Goal: Task Accomplishment & Management: Manage account settings

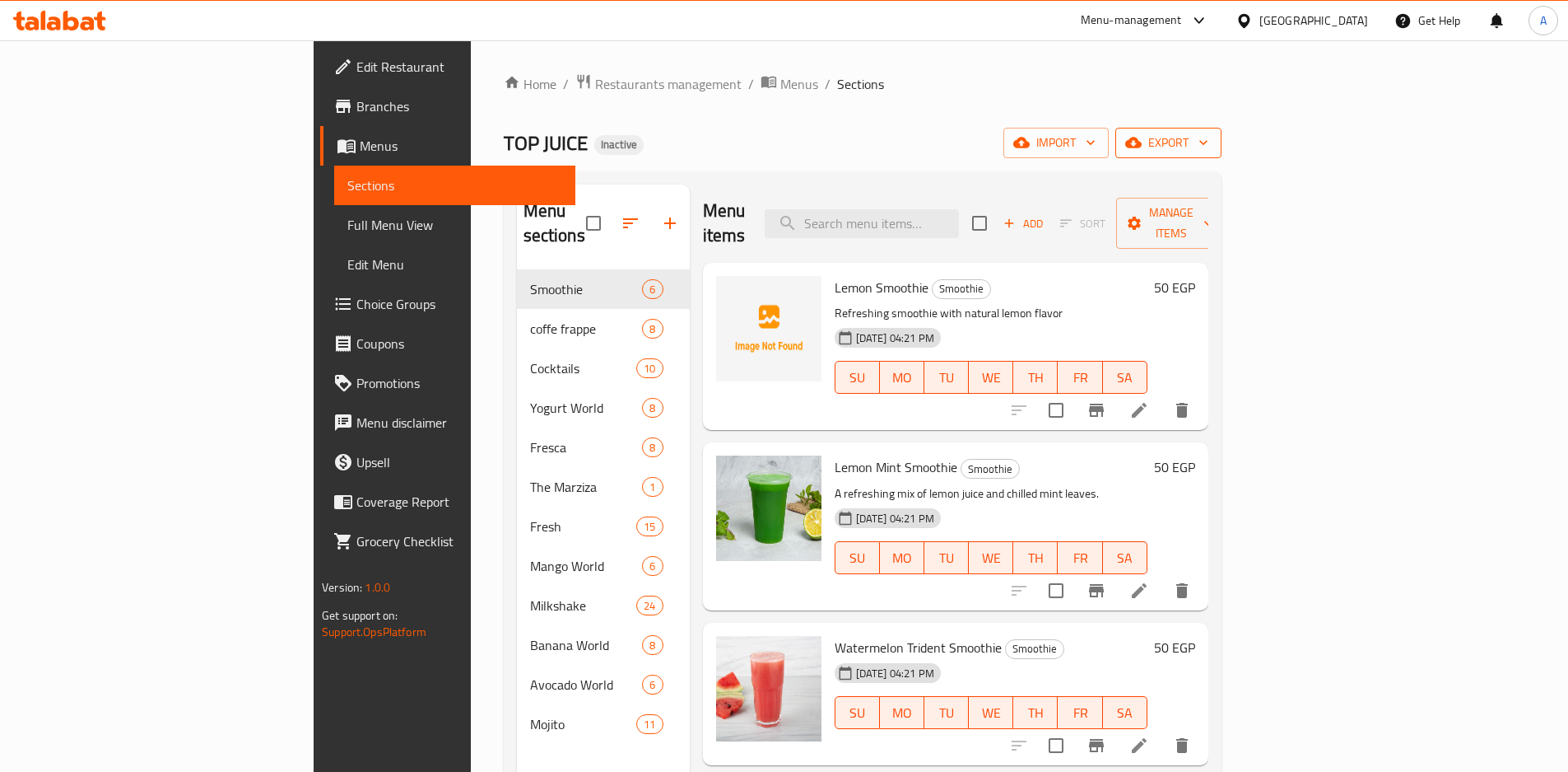
click at [1209, 140] on span "export" at bounding box center [1169, 143] width 80 height 21
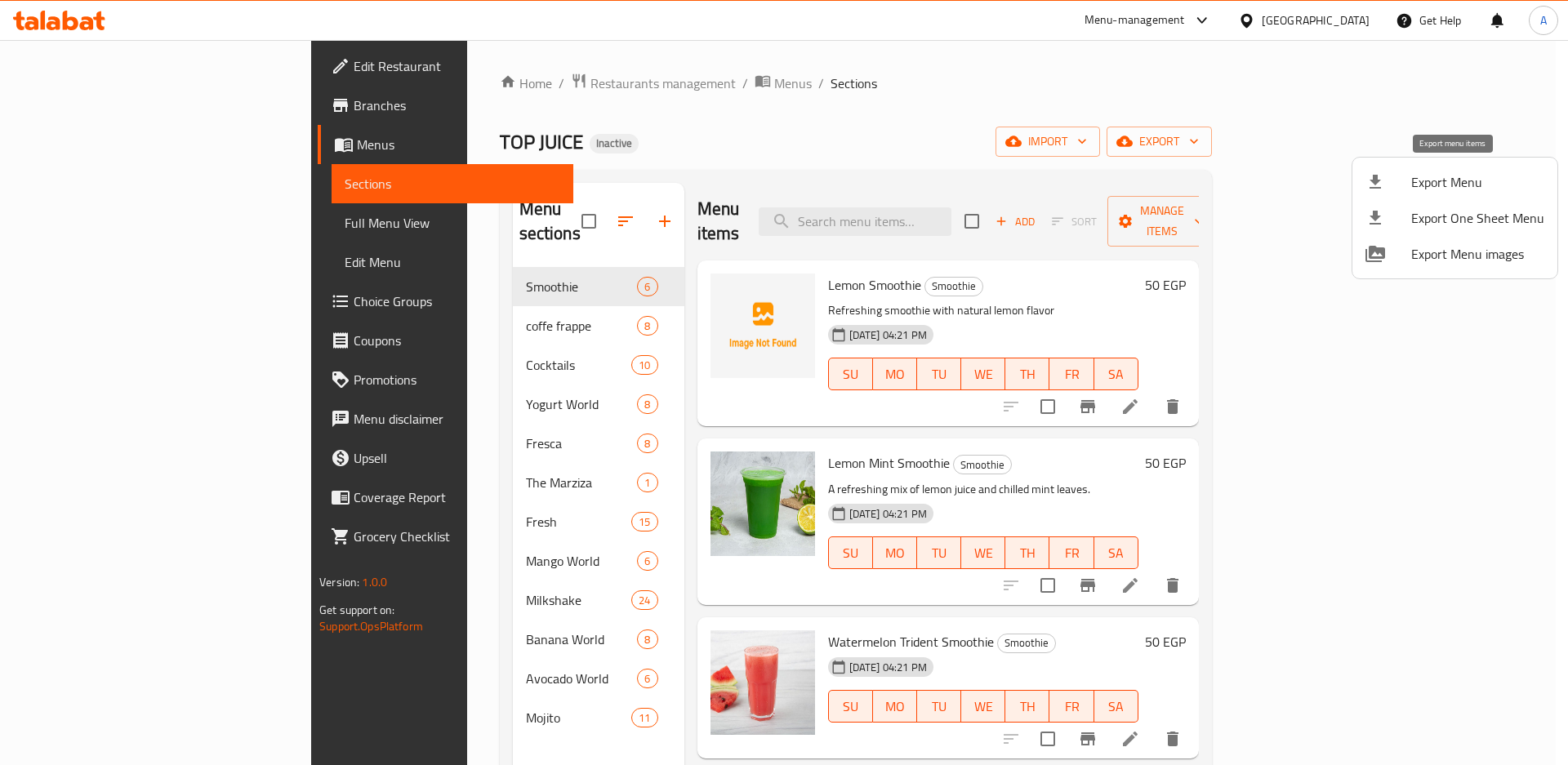
click at [1436, 180] on span "Export Menu" at bounding box center [1477, 182] width 133 height 20
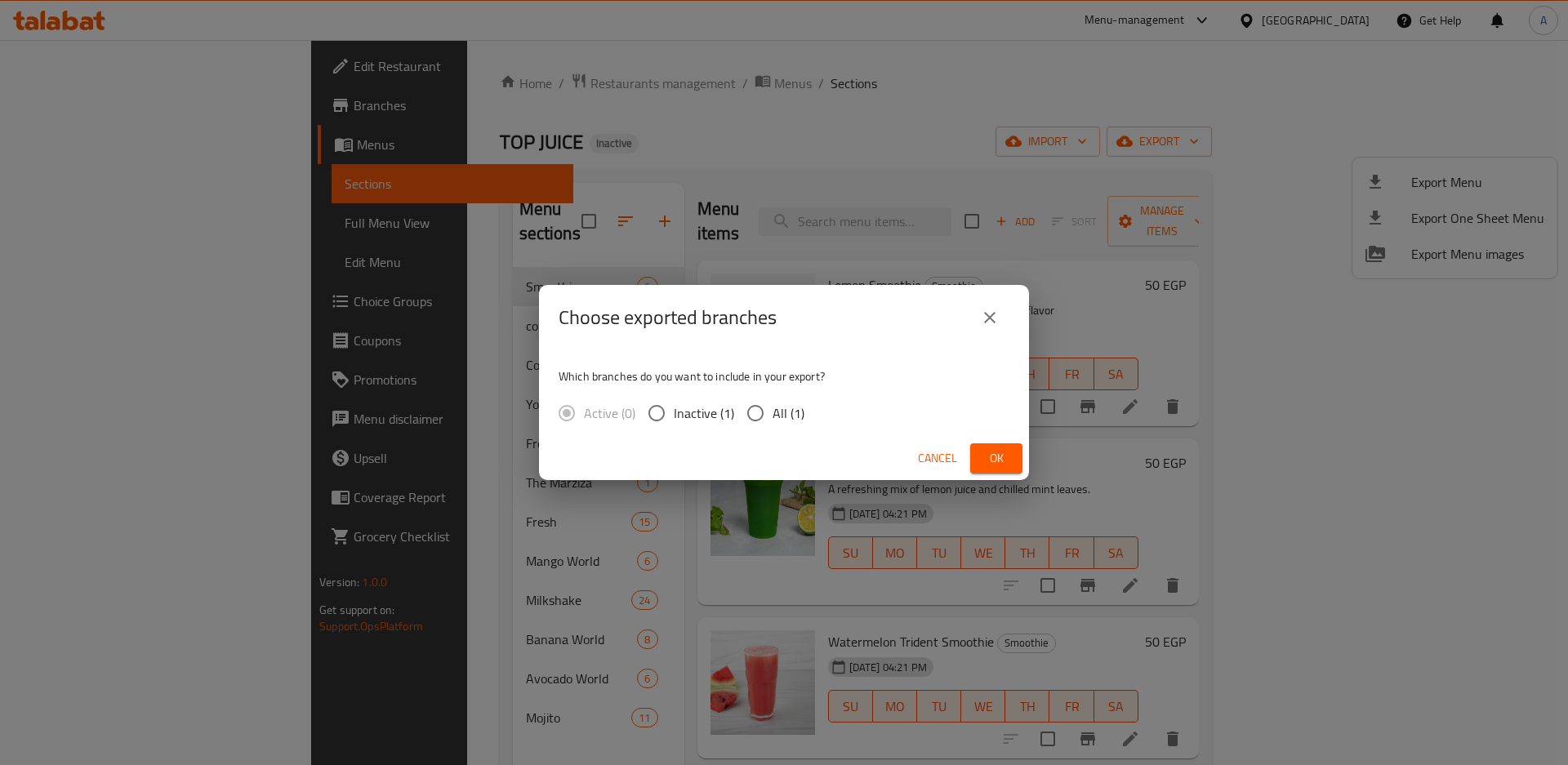
click at [754, 416] on input "All (1)" at bounding box center [755, 413] width 35 height 35
radio input "true"
click at [993, 449] on span "Ok" at bounding box center [996, 458] width 26 height 21
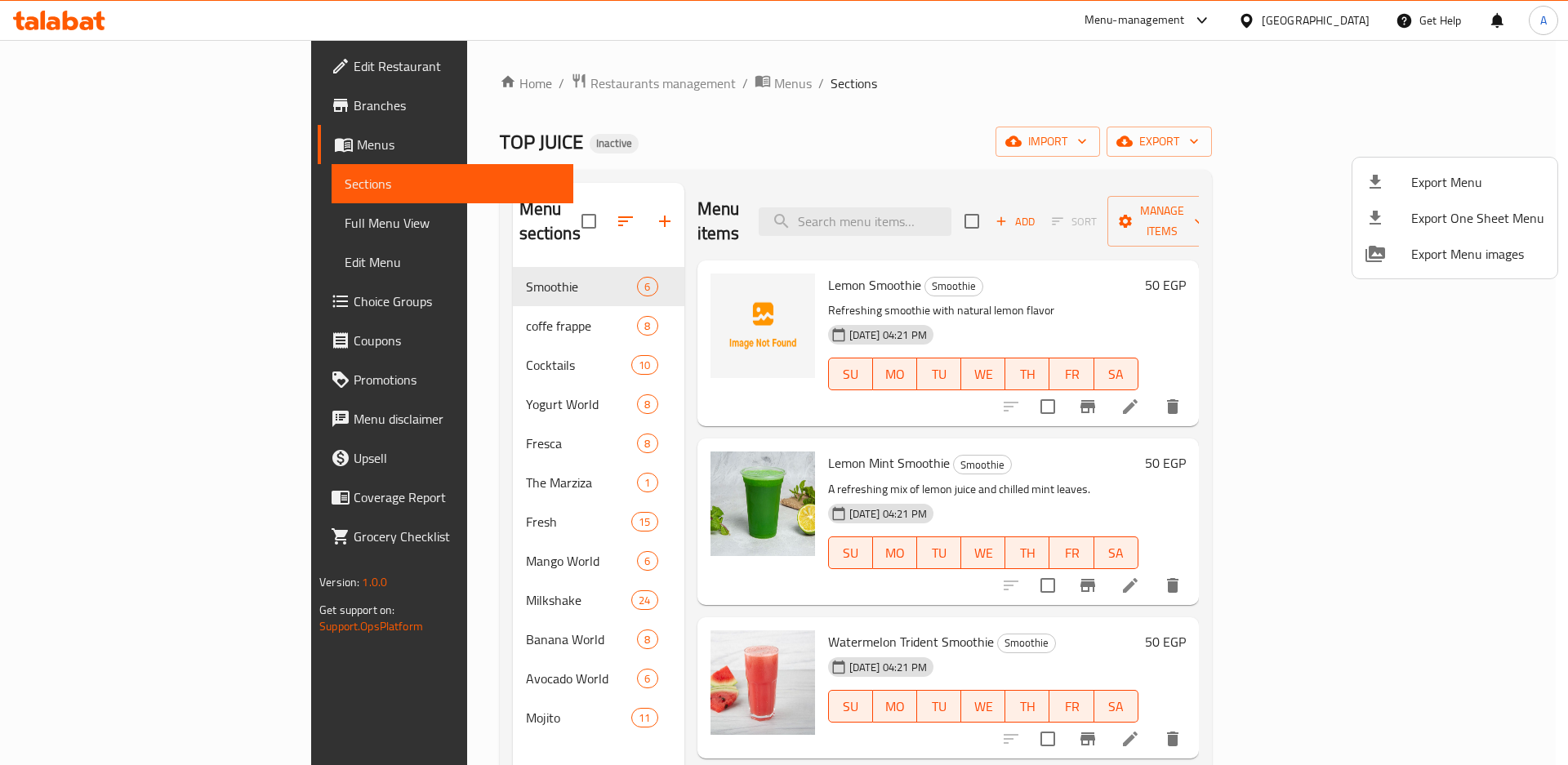
click at [64, 68] on div at bounding box center [784, 382] width 1568 height 765
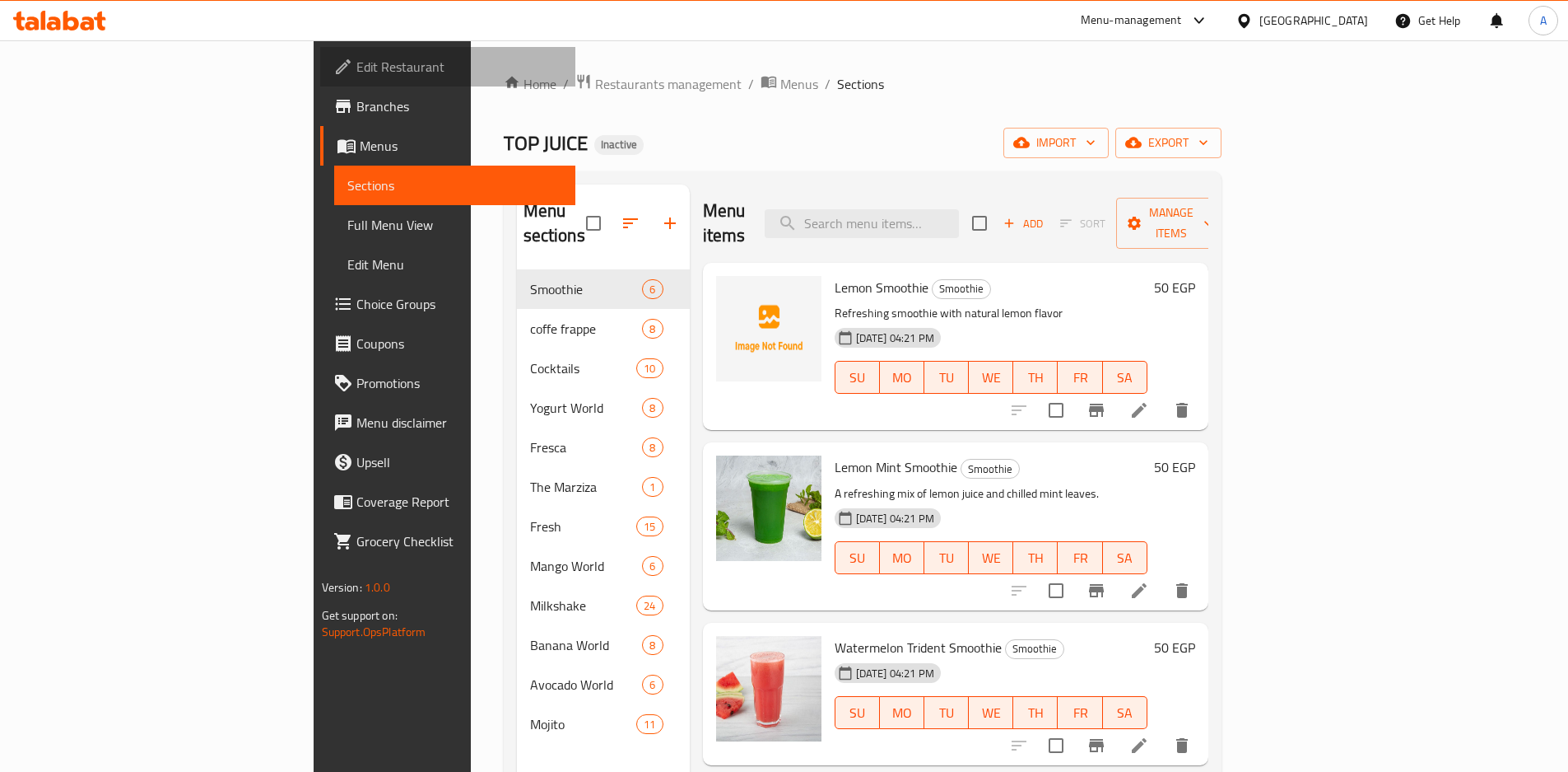
click at [357, 69] on span "Edit Restaurant" at bounding box center [460, 66] width 206 height 20
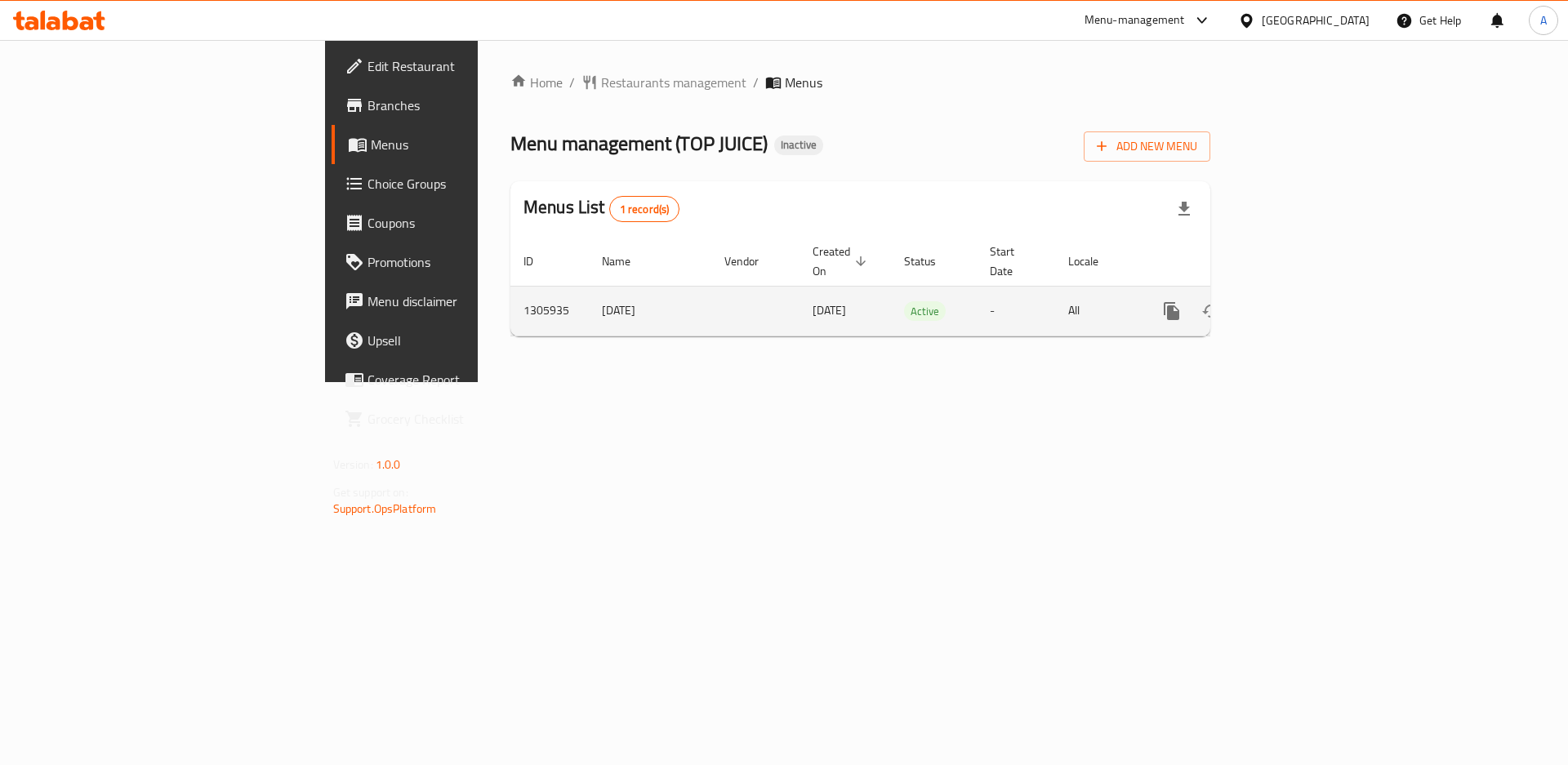
click at [1299, 301] on icon "enhanced table" at bounding box center [1289, 310] width 20 height 20
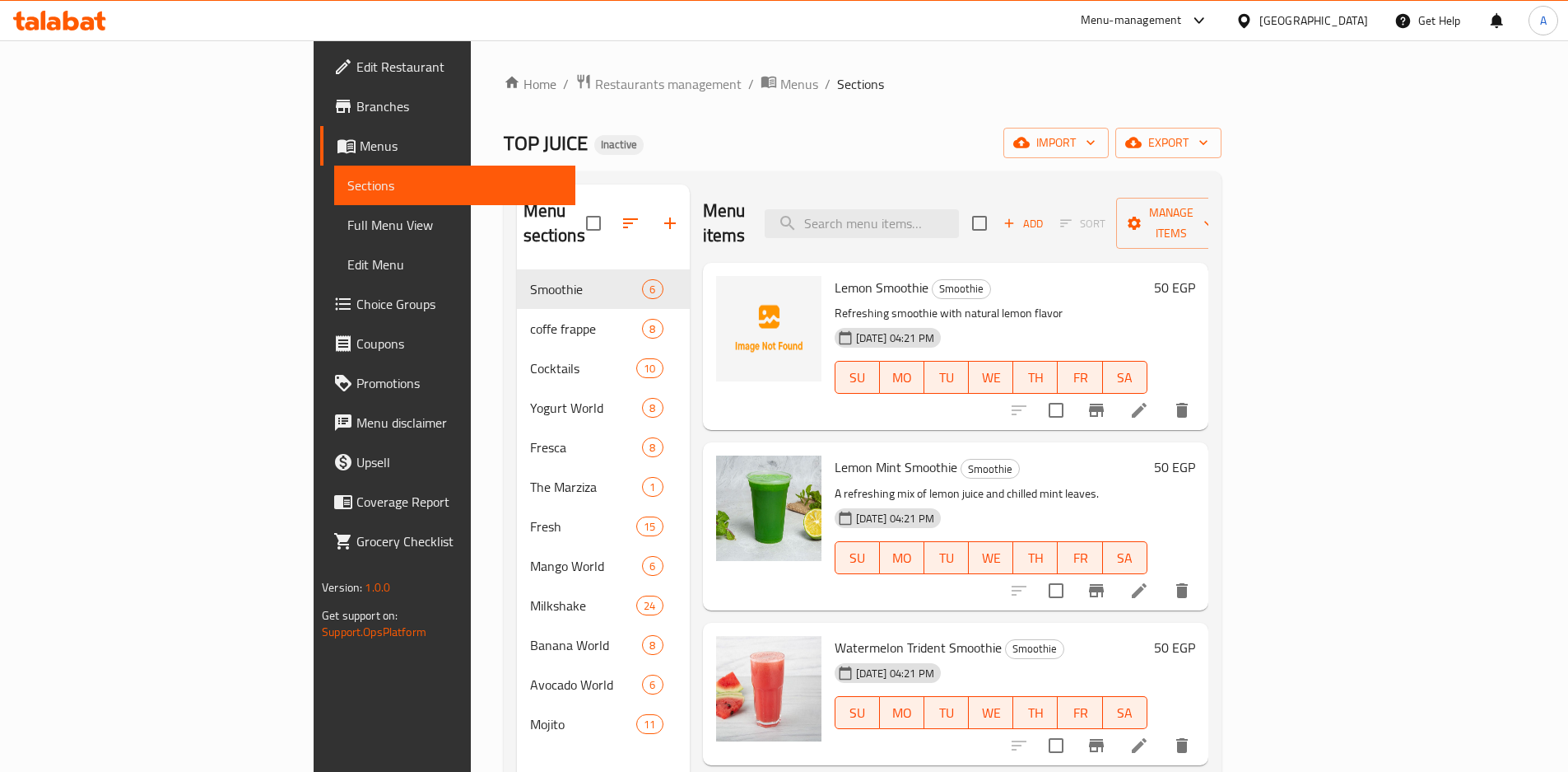
click at [517, 721] on nav "Smoothie 6 coffe frappe 8 Cocktails 10 Yogurt World 8 Fresca 8 The Marziza 1 Fr…" at bounding box center [603, 506] width 173 height 488
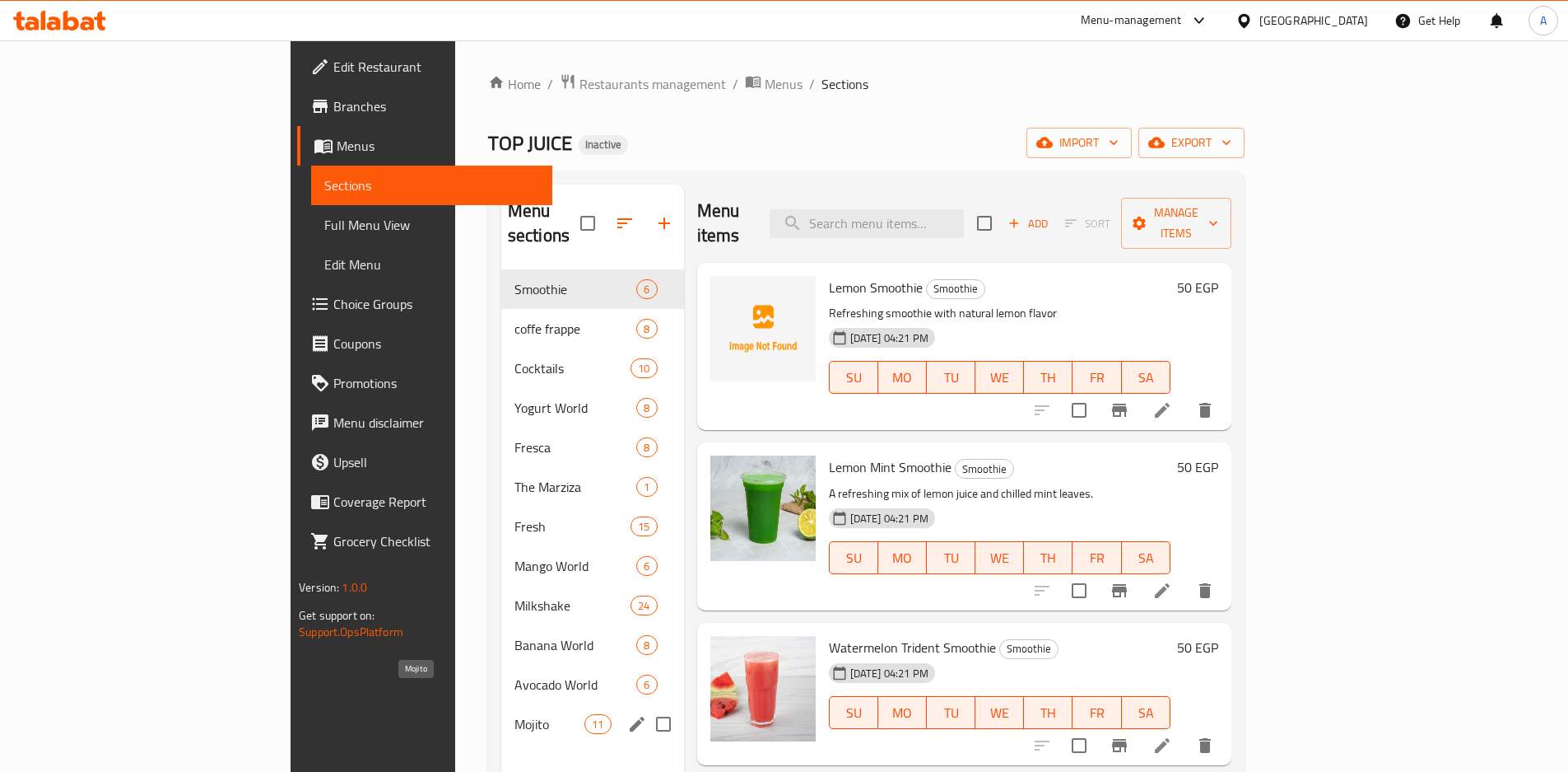
click at [515, 714] on span "Mojito" at bounding box center [549, 723] width 70 height 20
